Goal: Navigation & Orientation: Find specific page/section

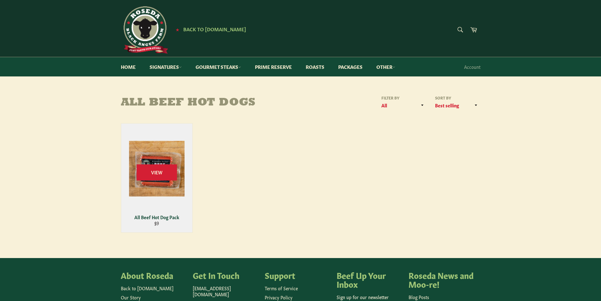
click at [160, 154] on div "View" at bounding box center [156, 177] width 71 height 109
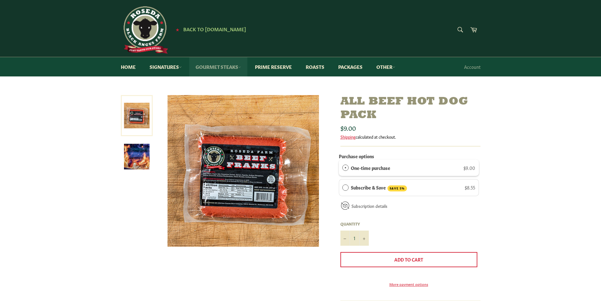
click at [225, 67] on link "Gourmet Steaks" at bounding box center [218, 66] width 58 height 19
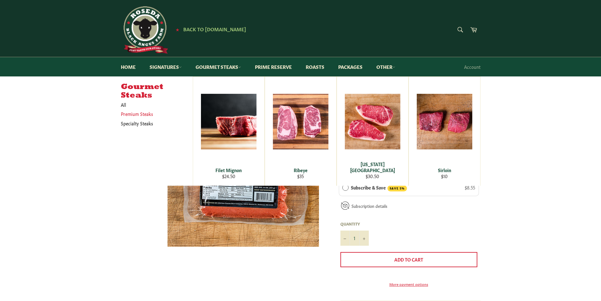
click at [135, 111] on link "Premium Steaks" at bounding box center [152, 113] width 69 height 9
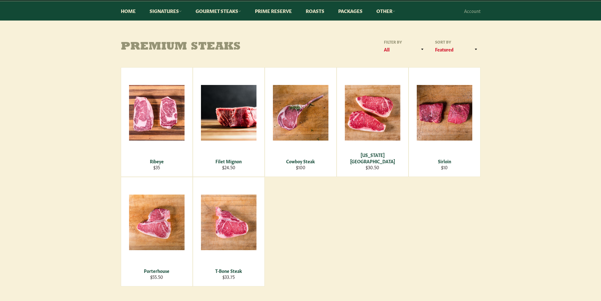
scroll to position [63, 0]
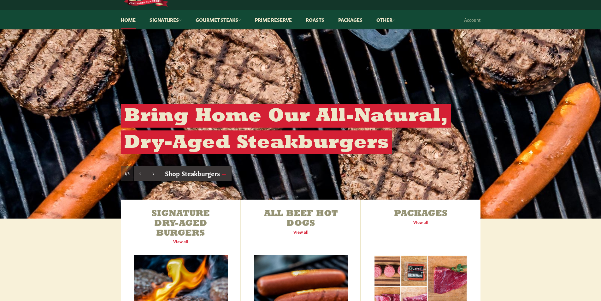
scroll to position [126, 0]
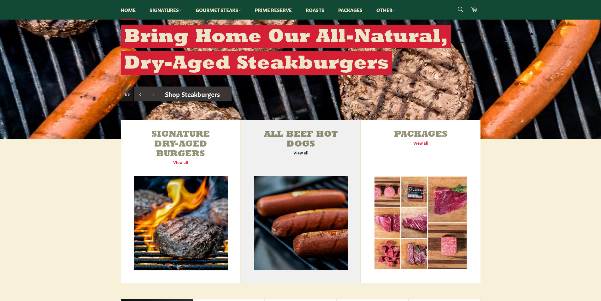
click at [329, 176] on link "All Beef Hot Dogs View all" at bounding box center [300, 201] width 119 height 163
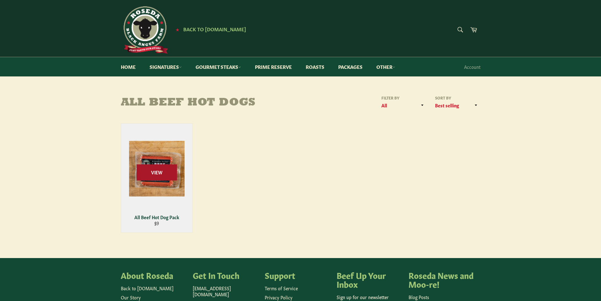
click at [171, 179] on span "View" at bounding box center [157, 172] width 40 height 16
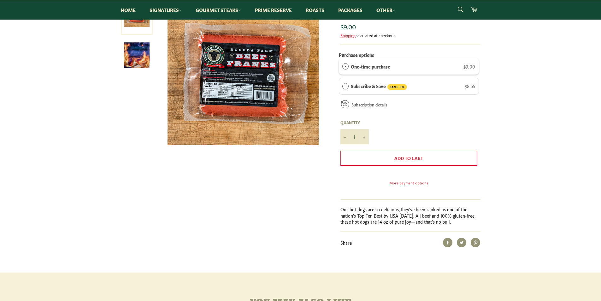
scroll to position [95, 0]
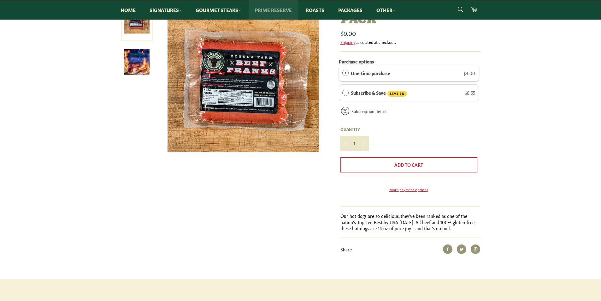
click at [271, 11] on link "Prime Reserve" at bounding box center [273, 9] width 50 height 19
